Goal: Subscribe to service/newsletter

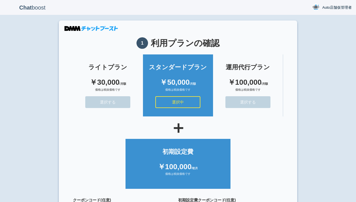
scroll to position [50, 0]
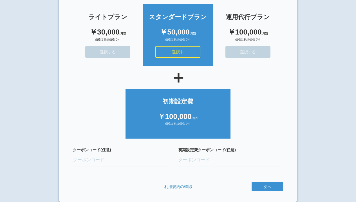
click at [0, 0] on button "次へ" at bounding box center [0, 0] width 0 height 0
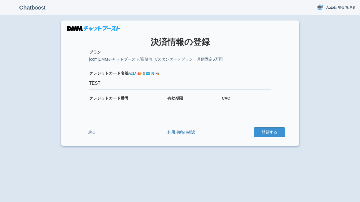
type input "TEST"
click at [269, 132] on button "登録する" at bounding box center [269, 133] width 31 height 10
